Goal: Information Seeking & Learning: Learn about a topic

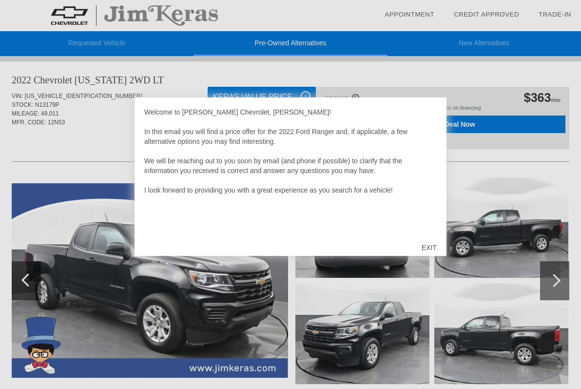
scroll to position [798, 0]
click at [431, 245] on div "EXIT" at bounding box center [429, 247] width 35 height 29
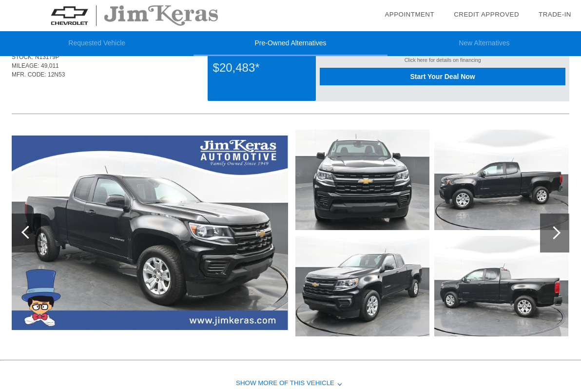
scroll to position [845, 0]
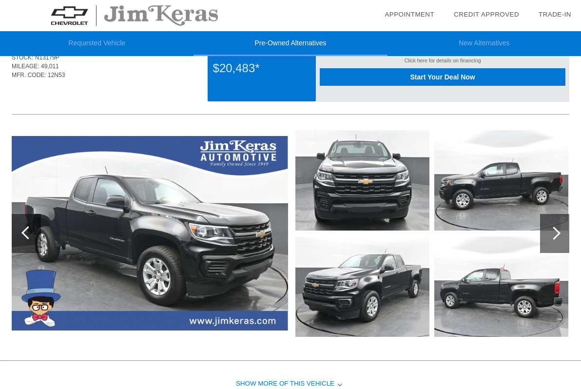
click at [552, 231] on div at bounding box center [553, 232] width 13 height 13
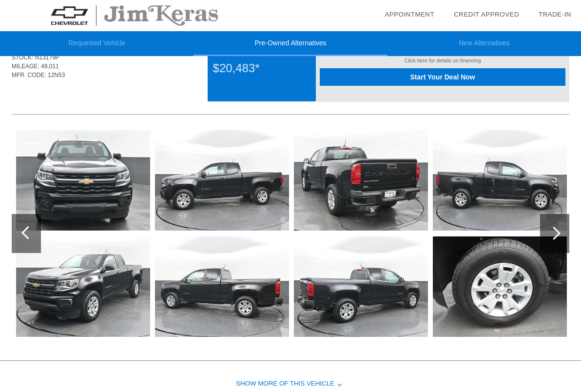
click at [552, 231] on div at bounding box center [553, 232] width 13 height 13
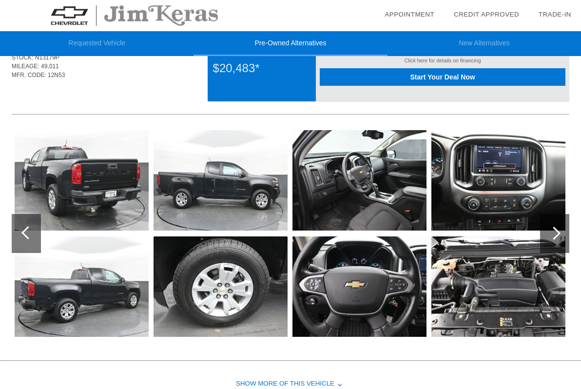
click at [552, 231] on div at bounding box center [553, 232] width 13 height 13
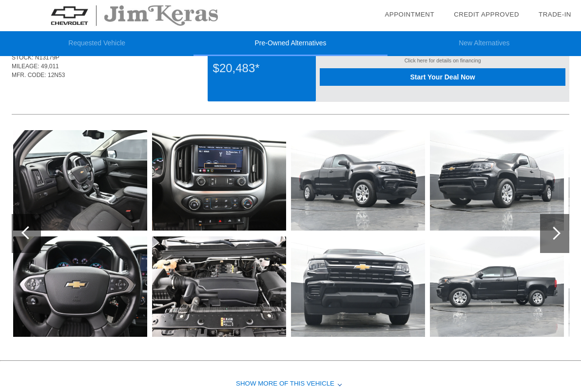
click at [552, 231] on div at bounding box center [553, 232] width 13 height 13
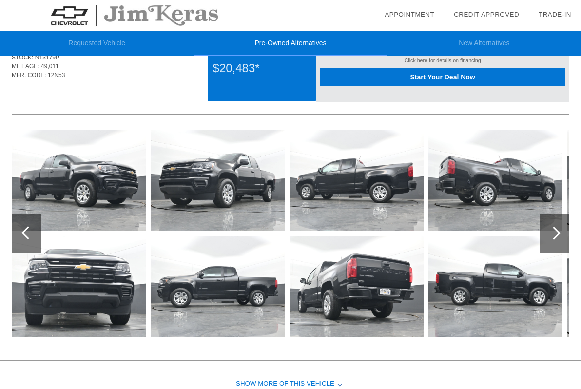
click at [552, 231] on div at bounding box center [553, 232] width 13 height 13
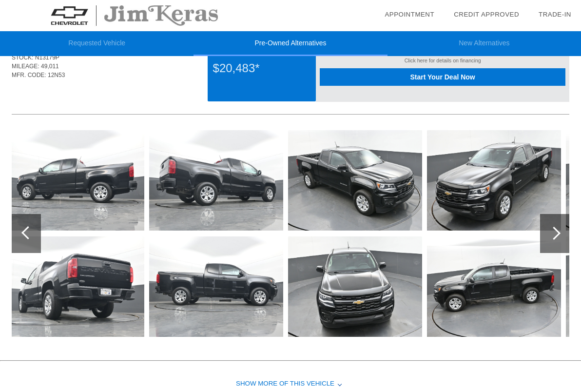
click at [552, 231] on div at bounding box center [553, 232] width 13 height 13
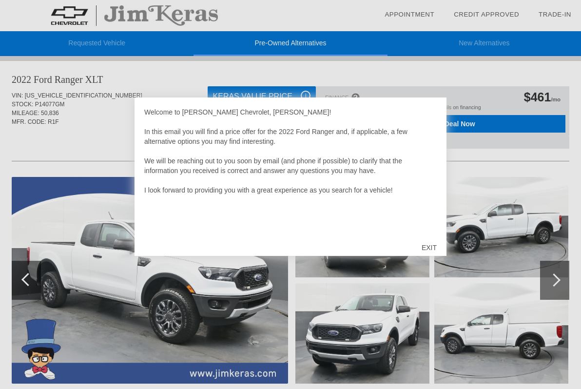
click at [427, 243] on div "EXIT" at bounding box center [429, 247] width 35 height 29
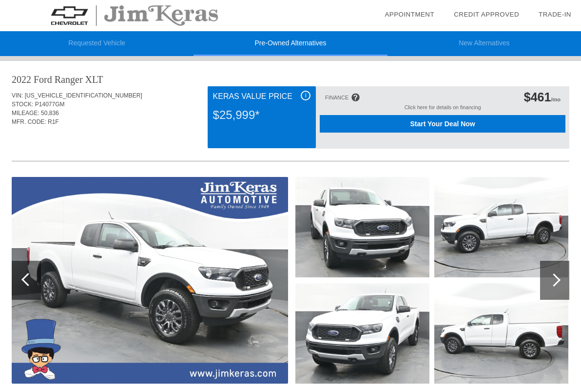
click at [557, 280] on div at bounding box center [553, 279] width 13 height 13
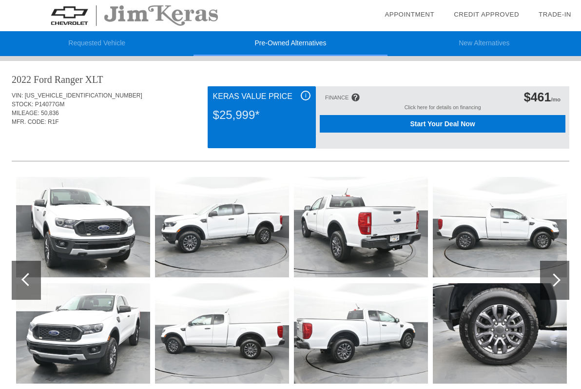
click at [557, 280] on div at bounding box center [553, 279] width 13 height 13
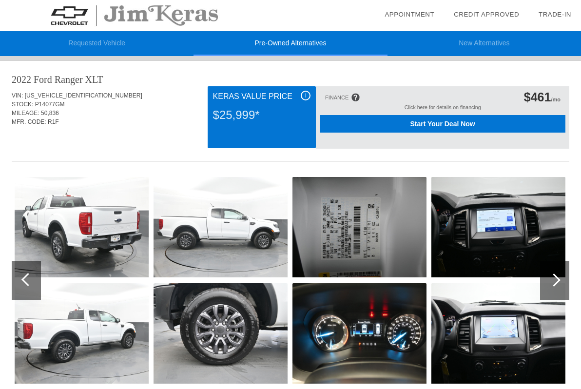
click at [557, 280] on div at bounding box center [553, 279] width 13 height 13
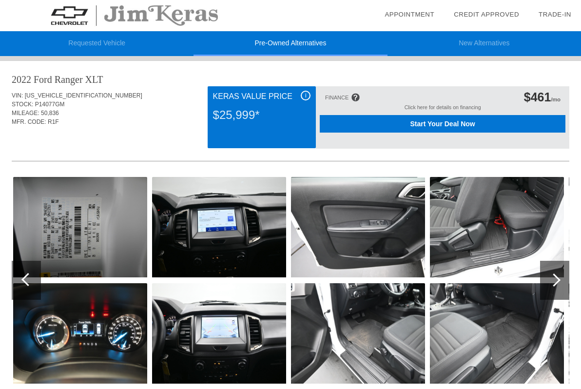
click at [557, 280] on div at bounding box center [553, 279] width 13 height 13
